Goal: Navigation & Orientation: Go to known website

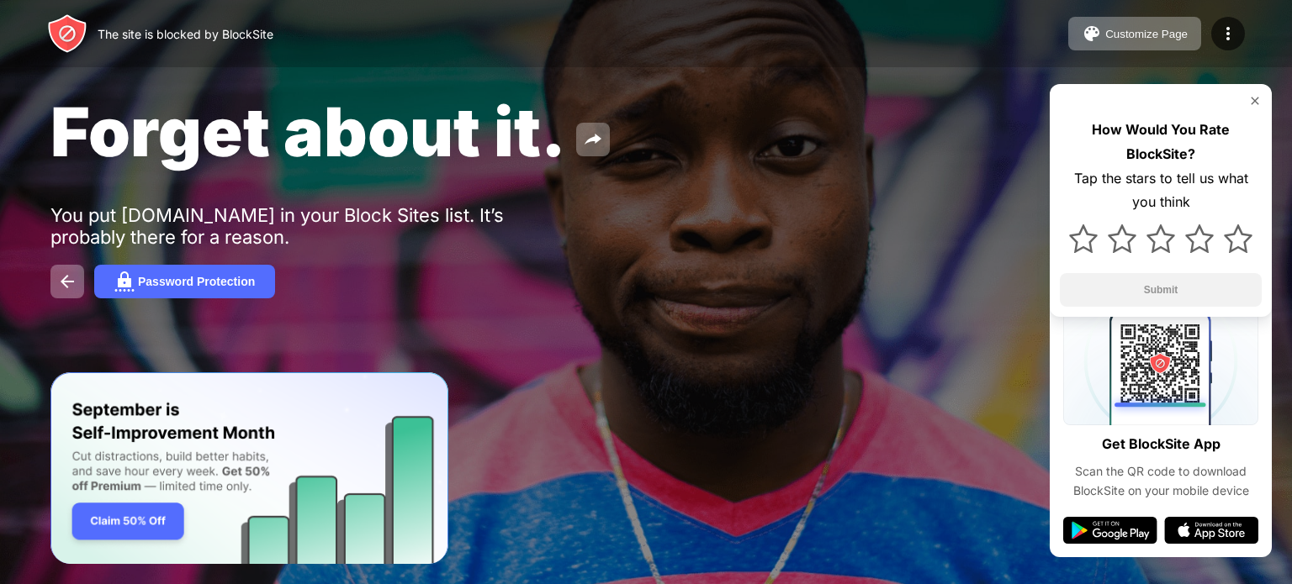
click at [1249, 103] on img at bounding box center [1254, 100] width 13 height 13
